Goal: Book appointment/travel/reservation

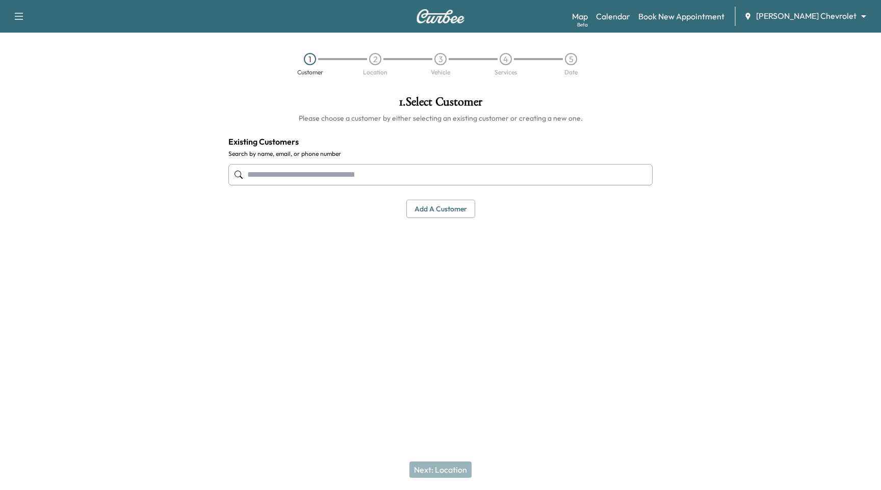
click at [808, 23] on div "Map Beta Calendar Book New Appointment Cox Chevrolet ******** ​" at bounding box center [722, 16] width 301 height 19
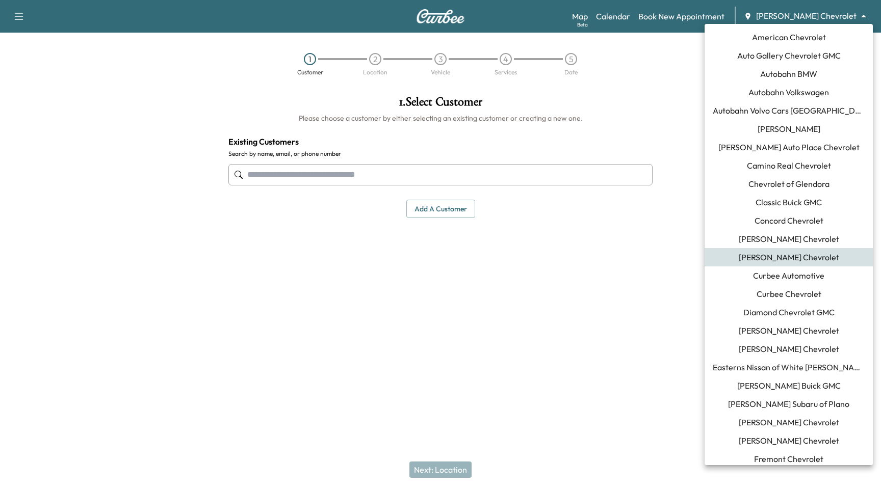
click at [811, 18] on body "Support Log Out Map Beta Calendar Book New Appointment Cox Chevrolet ******** ​…" at bounding box center [440, 245] width 881 height 490
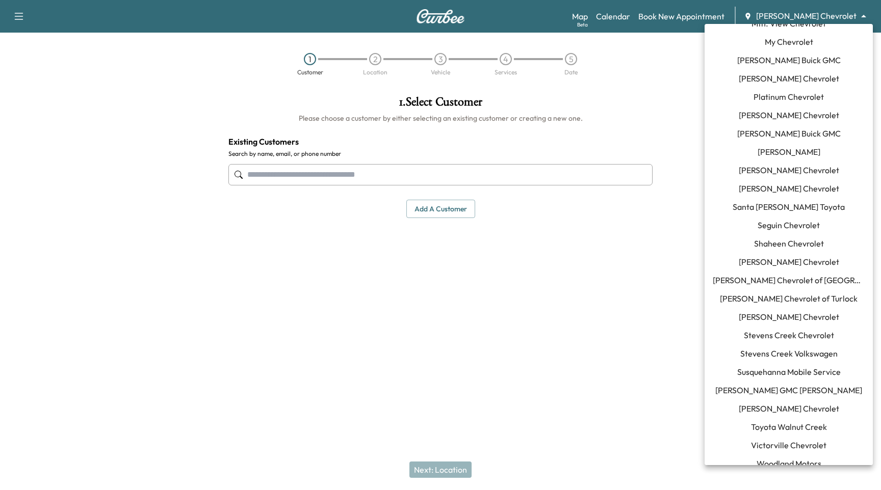
scroll to position [833, 0]
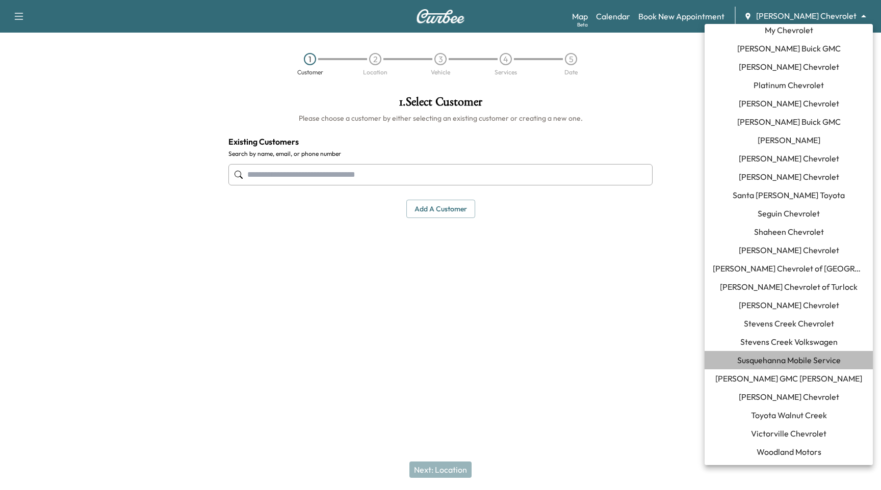
click at [772, 357] on span "Susquehanna Mobile Service" at bounding box center [788, 360] width 103 height 12
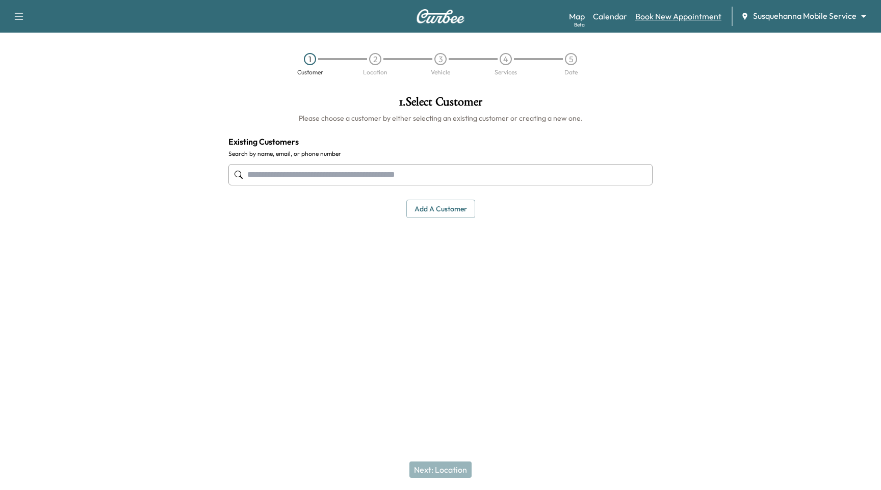
click at [689, 16] on link "Book New Appointment" at bounding box center [678, 16] width 86 height 12
click at [357, 187] on div at bounding box center [440, 175] width 424 height 34
click at [369, 176] on input "text" at bounding box center [440, 174] width 424 height 21
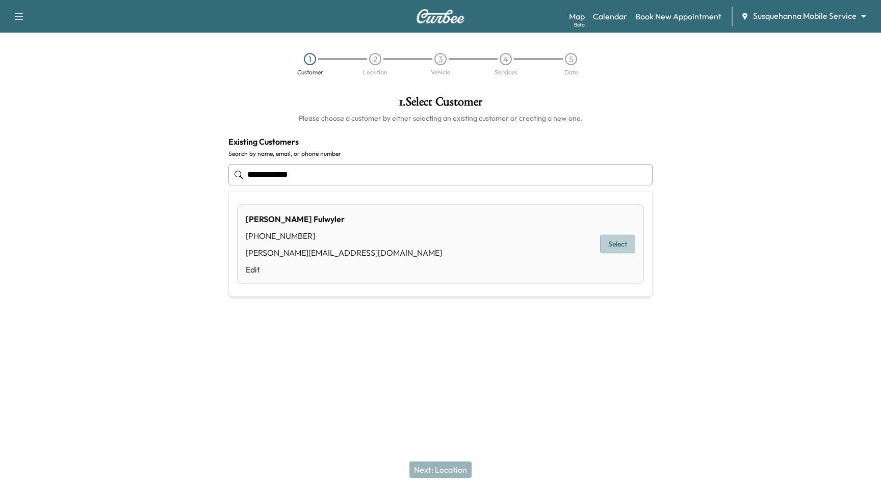
click at [624, 246] on button "Select" at bounding box center [617, 244] width 35 height 19
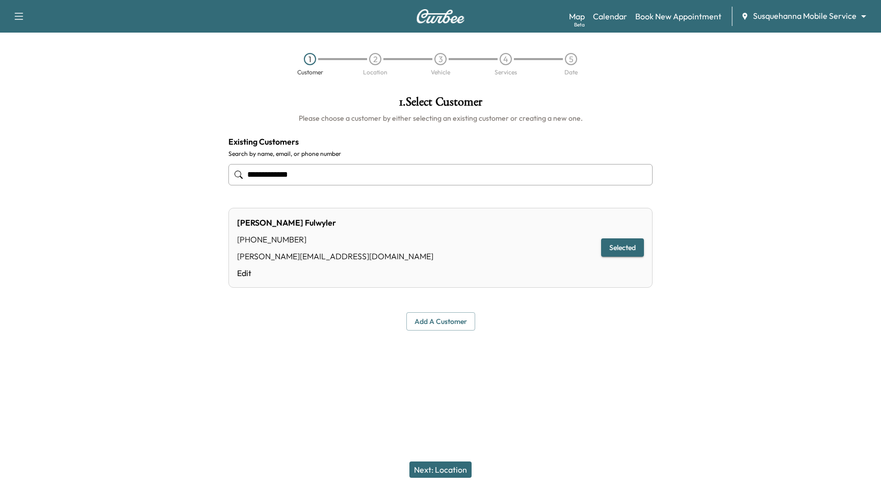
type input "**********"
click at [444, 465] on button "Next: Location" at bounding box center [440, 470] width 62 height 16
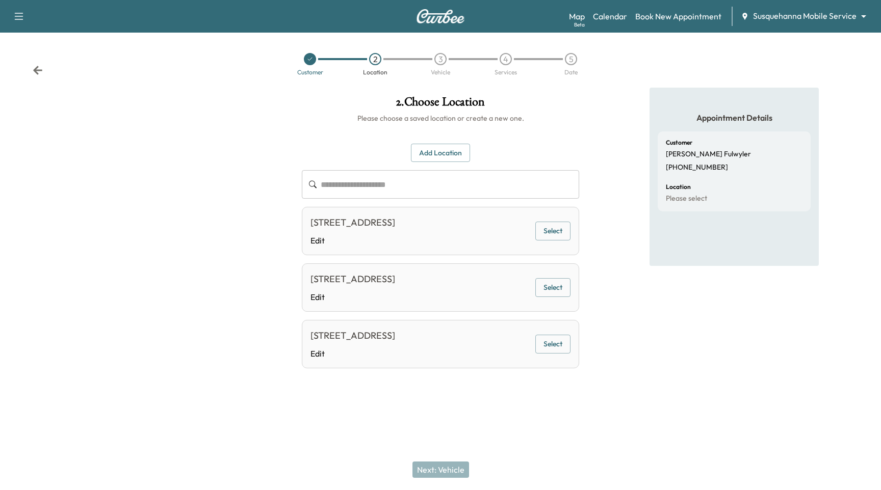
click at [551, 229] on button "Select" at bounding box center [552, 231] width 35 height 19
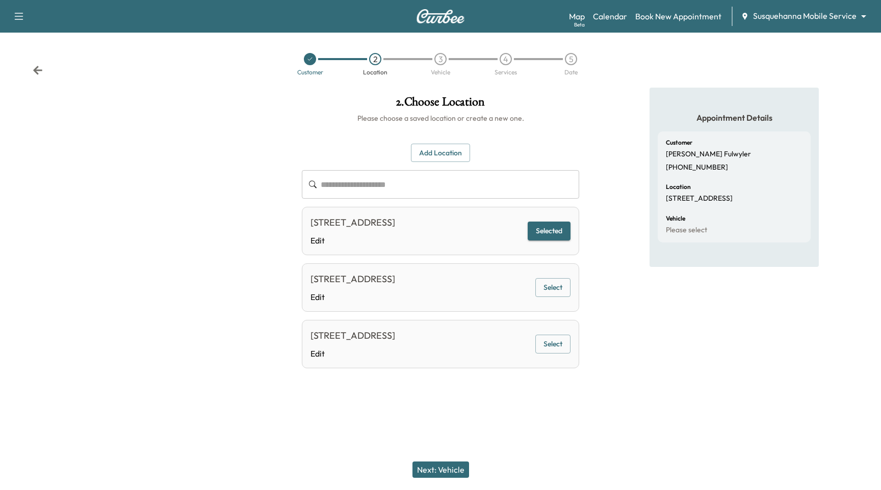
click at [436, 461] on div "Next: Vehicle" at bounding box center [440, 470] width 881 height 41
click at [434, 478] on button "Next: Vehicle" at bounding box center [440, 470] width 57 height 16
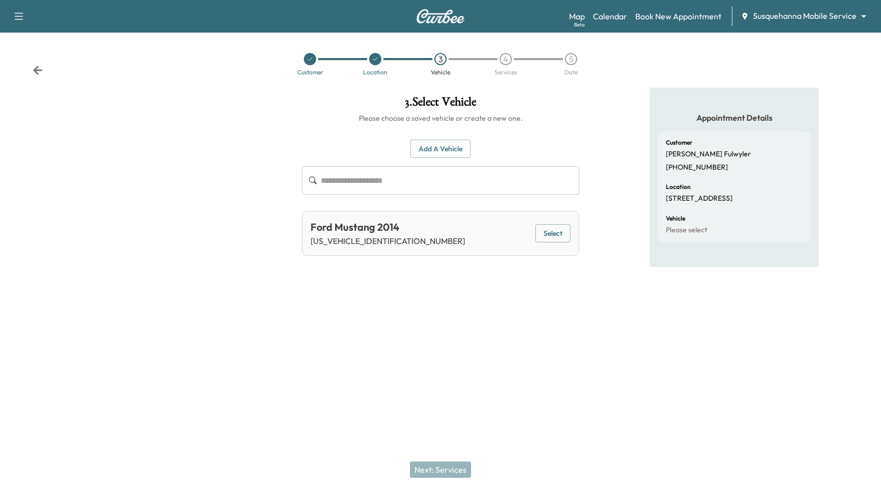
click at [556, 225] on button "Select" at bounding box center [552, 233] width 35 height 19
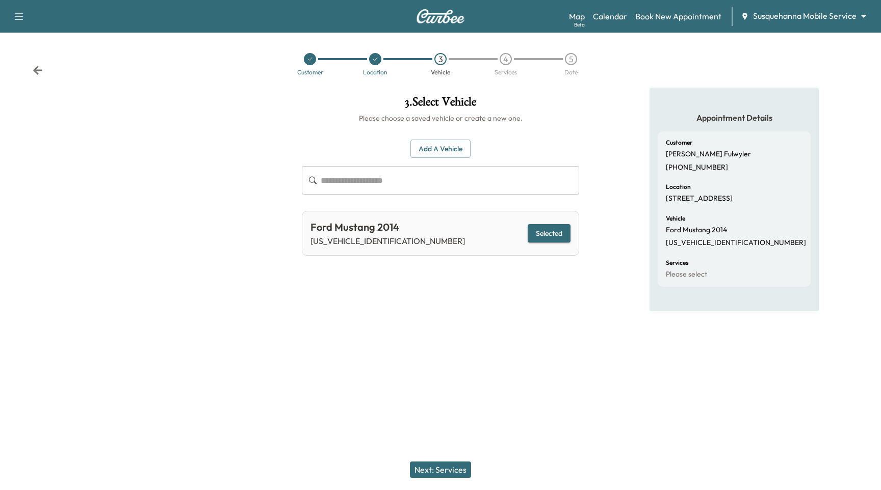
click at [450, 464] on button "Next: Services" at bounding box center [440, 470] width 61 height 16
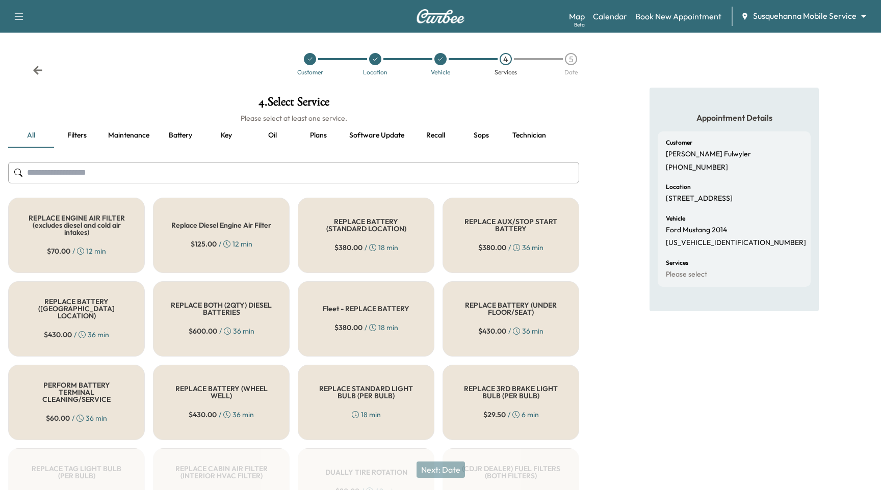
click at [252, 242] on div "Replace Diesel Engine Air Filter $ 125.00 / 12 min" at bounding box center [221, 235] width 137 height 75
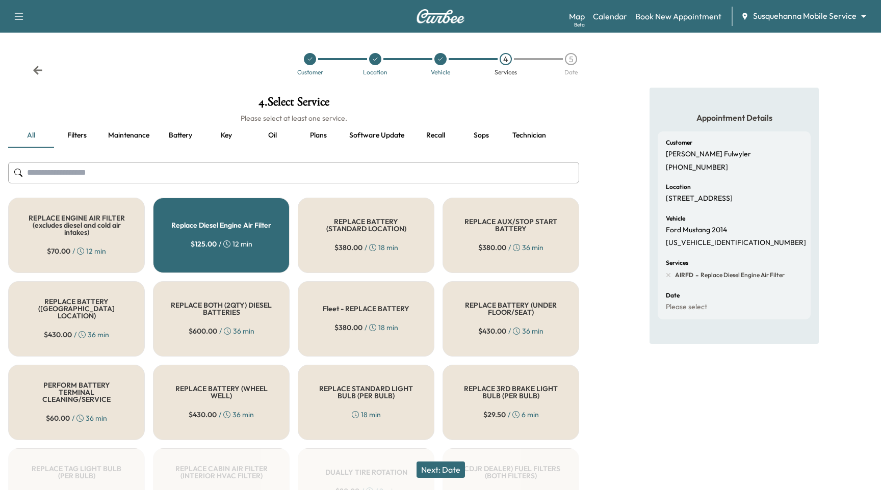
click at [451, 471] on button "Next: Date" at bounding box center [441, 470] width 48 height 16
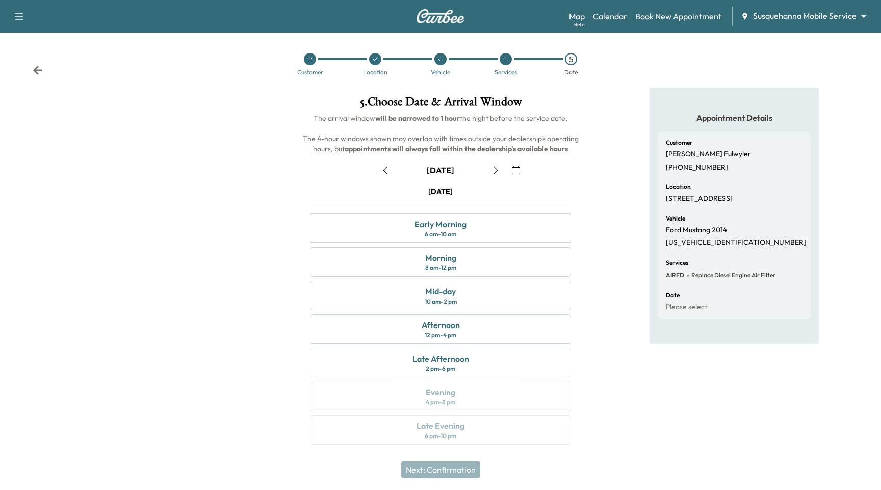
click at [511, 166] on button "button" at bounding box center [515, 170] width 17 height 16
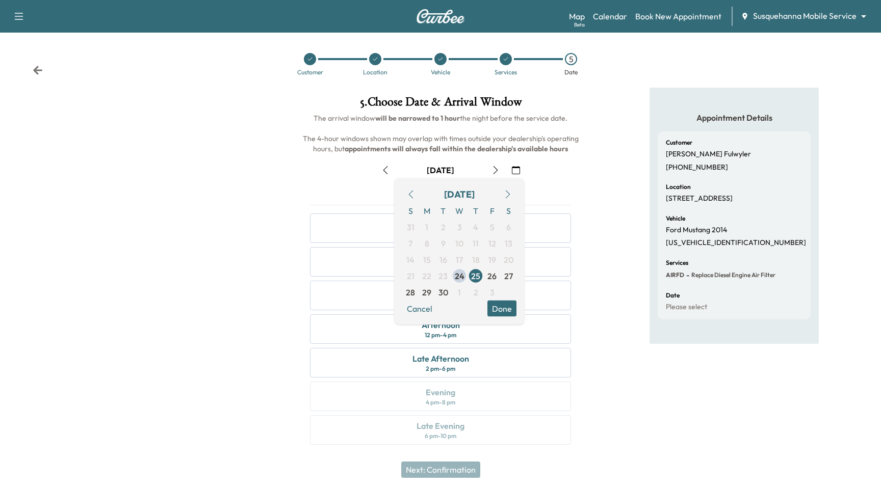
click at [507, 188] on button "button" at bounding box center [507, 195] width 17 height 16
click at [438, 287] on span "28" at bounding box center [443, 292] width 16 height 16
click at [498, 306] on button "Done" at bounding box center [501, 309] width 29 height 16
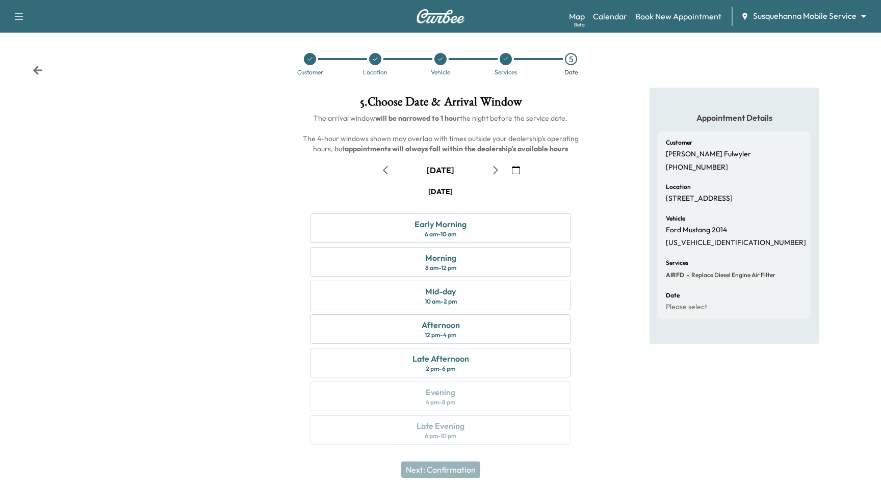
click at [489, 313] on div "Tuesday October 28 Early Morning 6 am - 10 am Morning 8 am - 12 pm Mid-day 10 a…" at bounding box center [440, 318] width 277 height 263
click at [496, 317] on div "Afternoon 12 pm - 4 pm" at bounding box center [440, 330] width 261 height 30
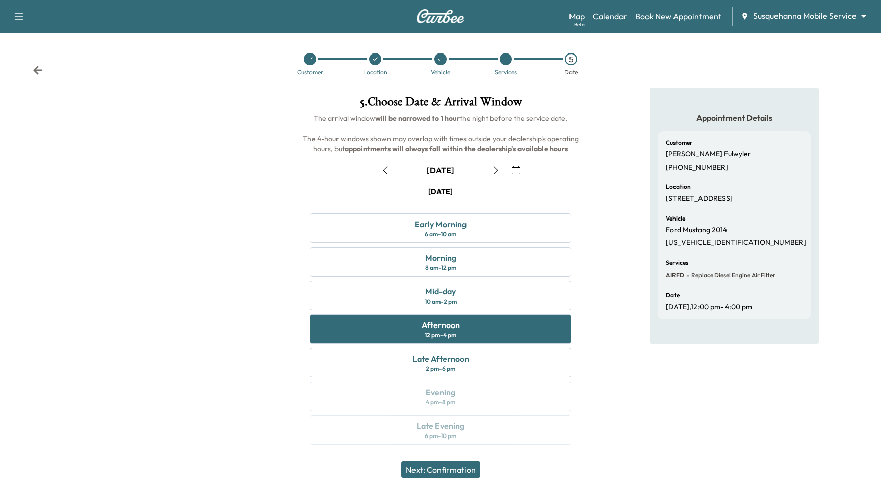
click at [445, 464] on button "Next: Confirmation" at bounding box center [440, 470] width 79 height 16
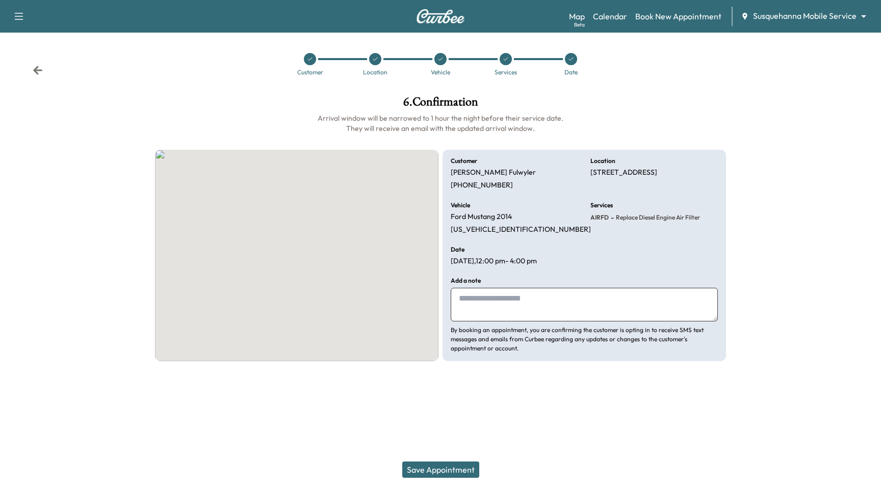
click at [445, 464] on button "Save Appointment" at bounding box center [440, 470] width 77 height 16
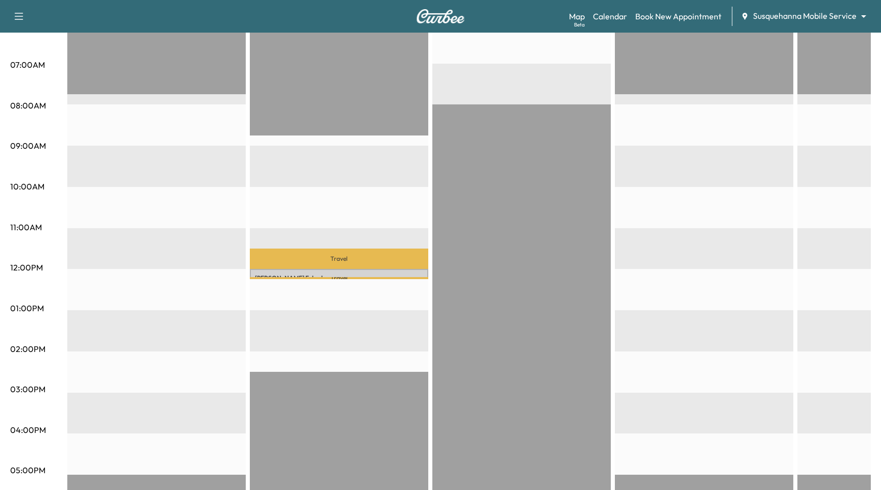
scroll to position [204, 0]
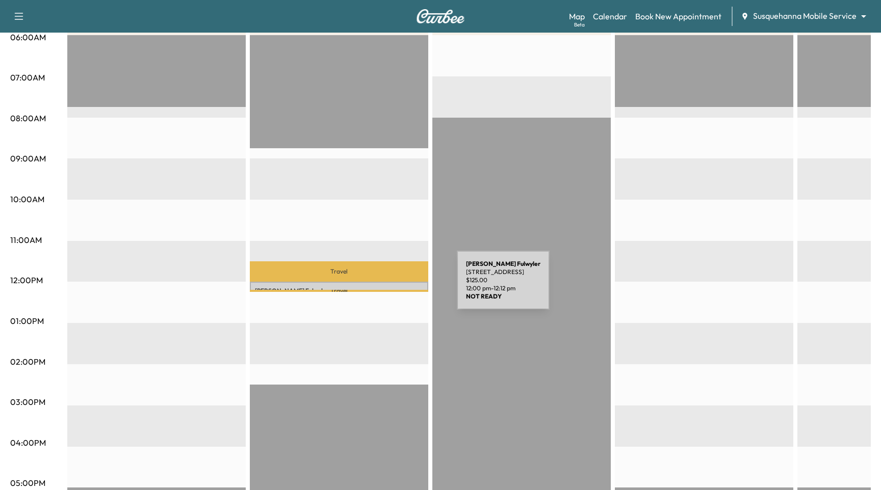
click at [380, 287] on div "Paul Fulwyler 6694 Sunrise Ave, Wrightsville, PA 17368, USA $ 125.00 12:00 pm -…" at bounding box center [339, 287] width 178 height 10
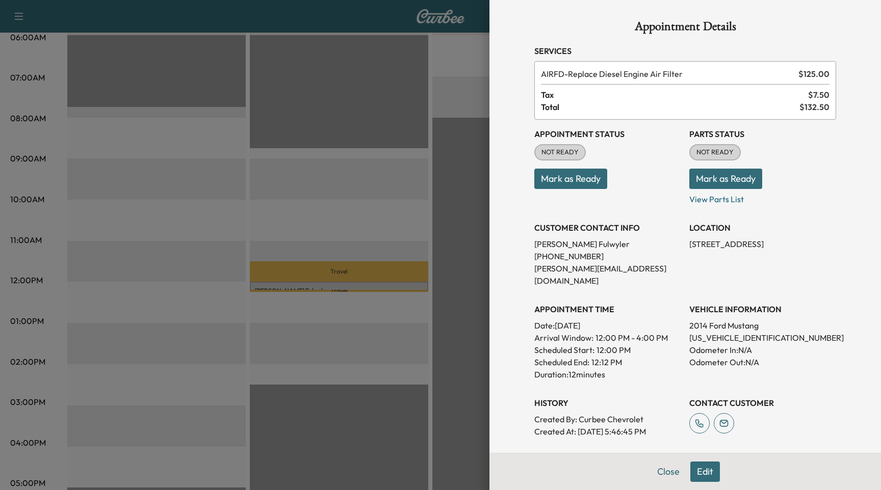
click at [380, 287] on div at bounding box center [440, 245] width 881 height 490
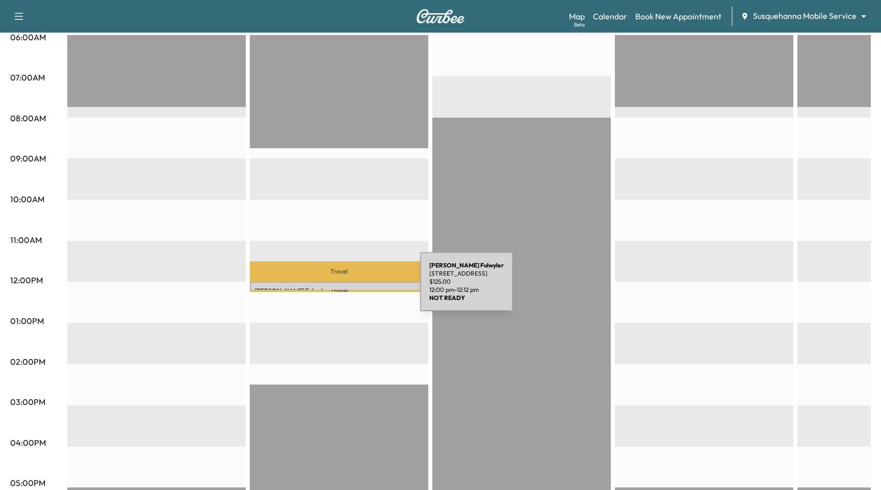
click at [344, 288] on p "Paul Fulwyler" at bounding box center [339, 291] width 168 height 8
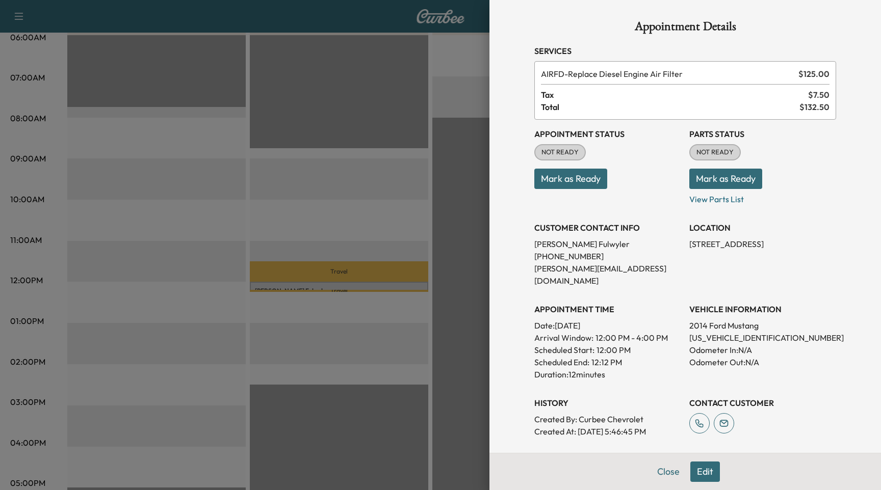
click at [695, 470] on button "Edit" at bounding box center [705, 472] width 30 height 20
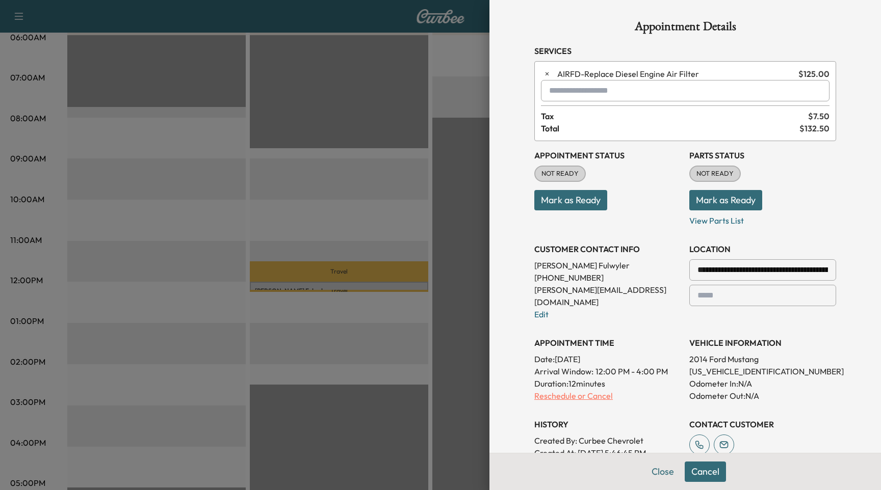
click at [596, 390] on p "Reschedule or Cancel" at bounding box center [607, 396] width 147 height 12
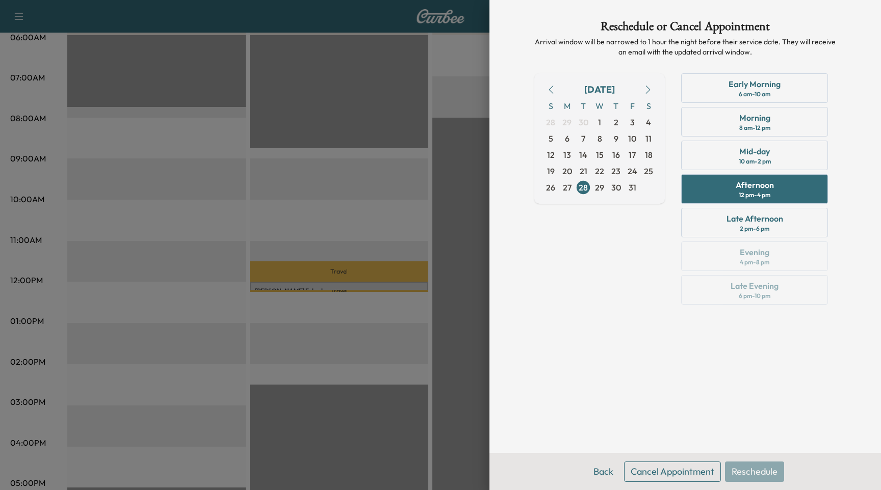
click at [656, 473] on button "Cancel Appointment" at bounding box center [672, 472] width 97 height 20
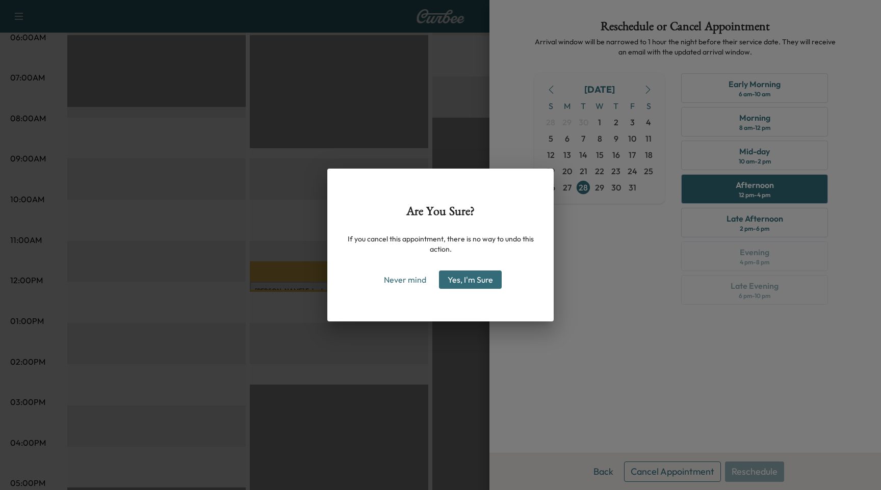
click at [478, 285] on button "Yes, I'm Sure" at bounding box center [470, 280] width 63 height 18
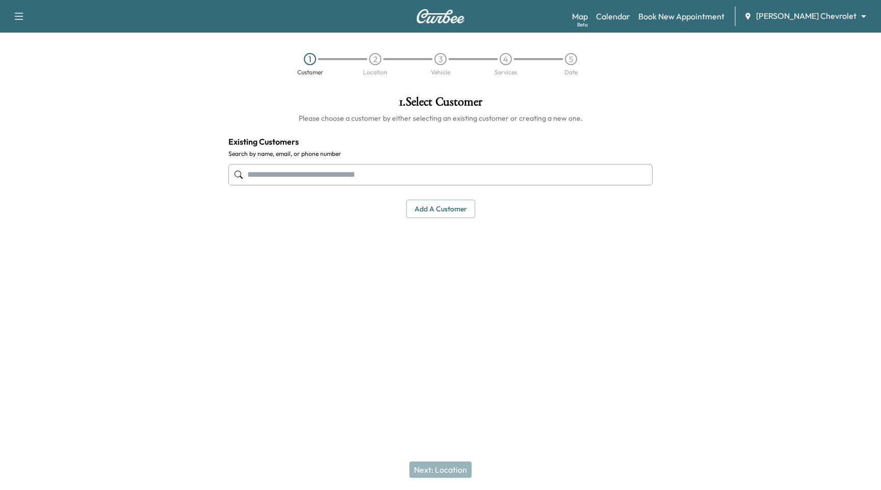
click at [809, 13] on body "Support Log Out Map Beta Calendar Book New Appointment [PERSON_NAME] Chevrolet …" at bounding box center [440, 245] width 881 height 490
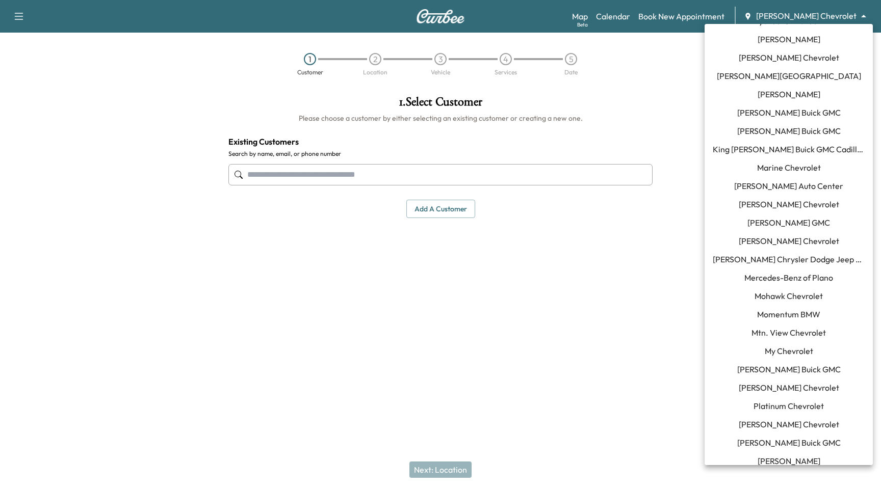
scroll to position [833, 0]
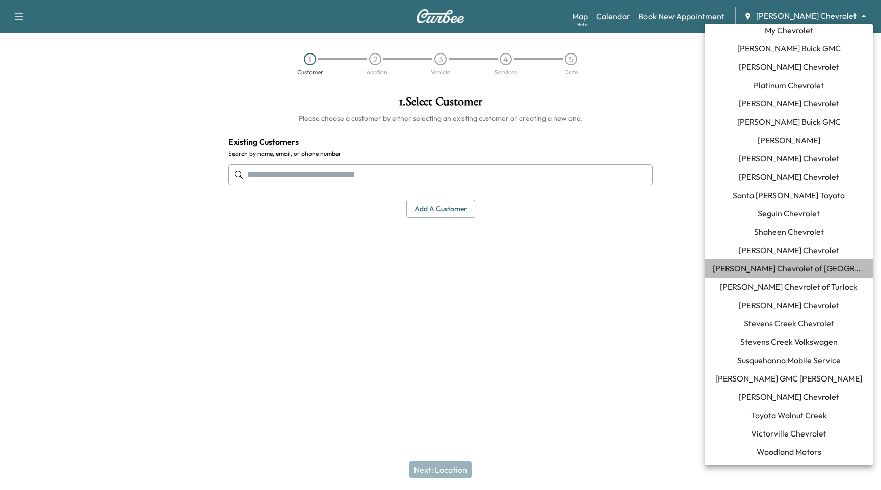
click at [838, 265] on span "[PERSON_NAME] Chevrolet of [GEOGRAPHIC_DATA]" at bounding box center [789, 269] width 152 height 12
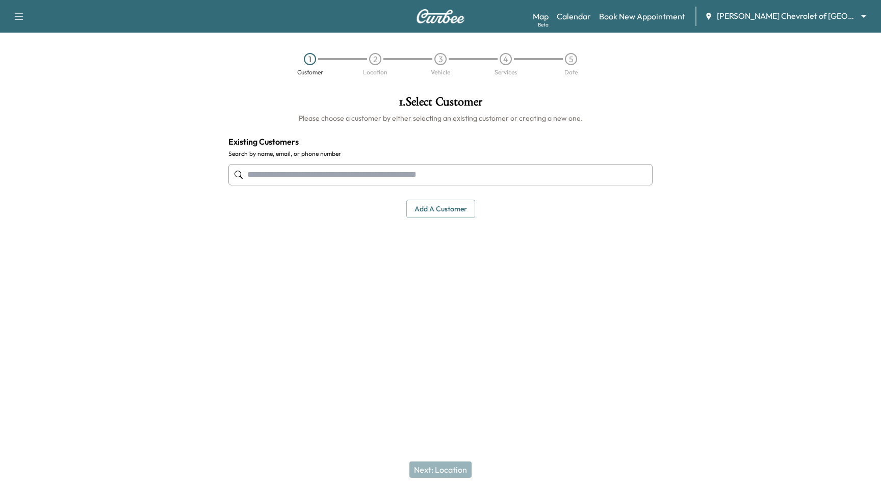
click at [391, 178] on input "text" at bounding box center [440, 174] width 424 height 21
type input "***"
click at [583, 17] on link "Calendar" at bounding box center [574, 16] width 34 height 12
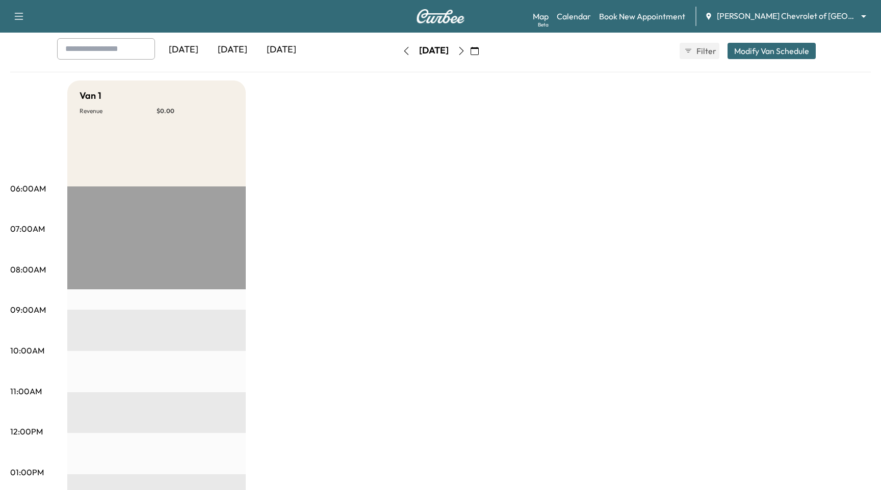
scroll to position [61, 0]
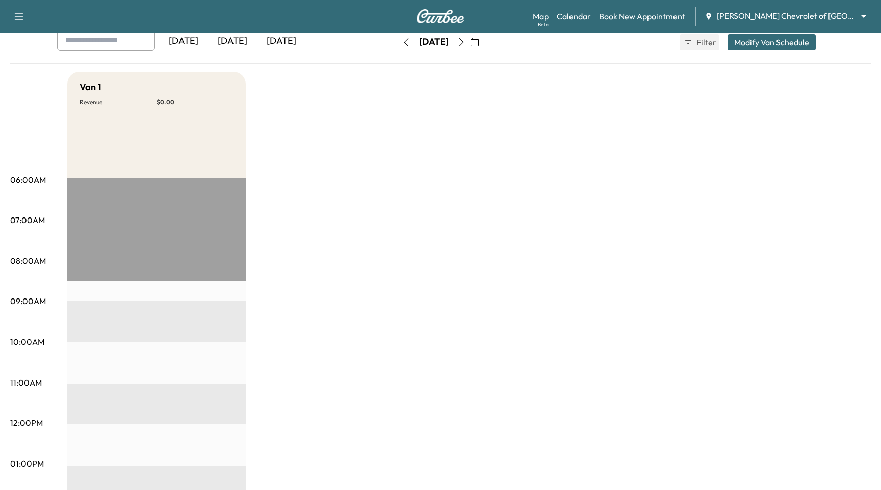
click at [465, 39] on icon "button" at bounding box center [461, 42] width 8 height 8
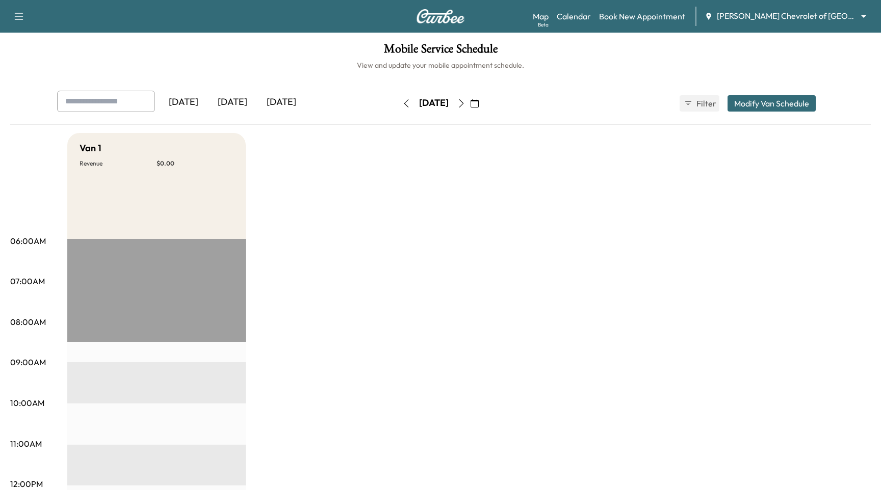
click at [464, 102] on icon "button" at bounding box center [461, 103] width 5 height 8
click at [106, 107] on input "text" at bounding box center [106, 101] width 98 height 21
type input "***"
